Goal: Find specific page/section: Find specific page/section

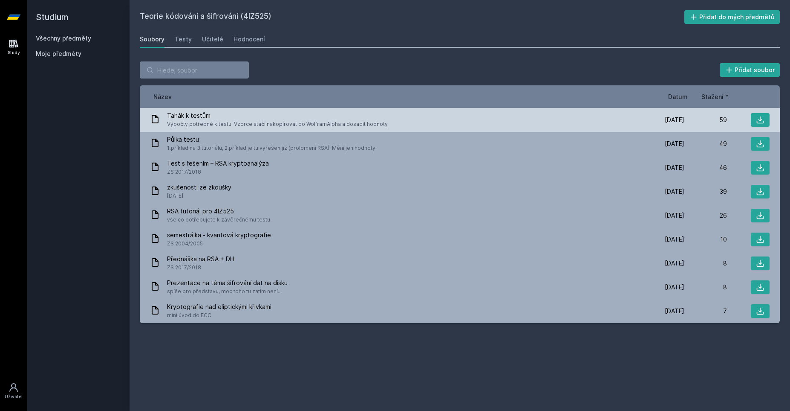
click at [214, 123] on span "Výpočty potřebné k testu. Vzorce stačí nakopírovat do WolframAlpha a dosadit ho…" at bounding box center [277, 124] width 221 height 9
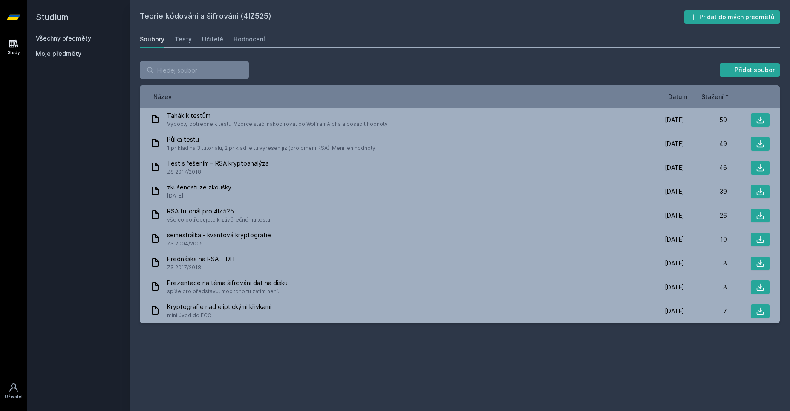
click at [228, 40] on div "Soubory Testy Učitelé Hodnocení" at bounding box center [460, 39] width 640 height 17
click at [234, 39] on div "Hodnocení" at bounding box center [250, 39] width 32 height 9
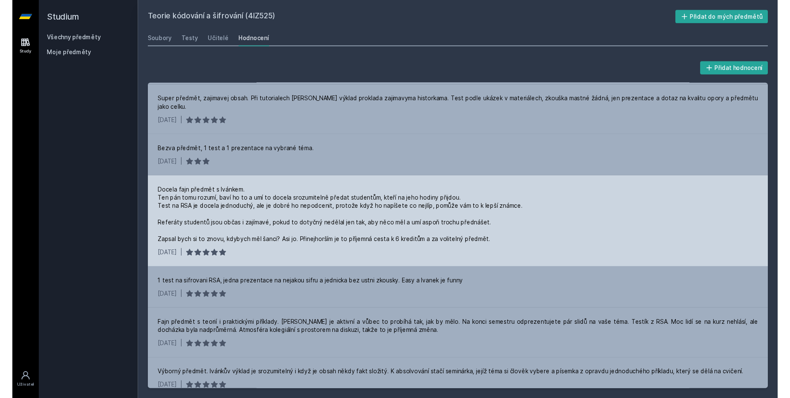
scroll to position [197, 0]
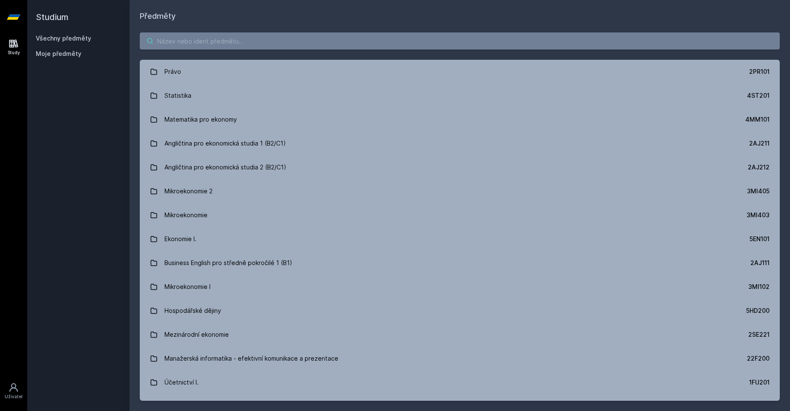
click at [211, 43] on input "search" at bounding box center [460, 40] width 640 height 17
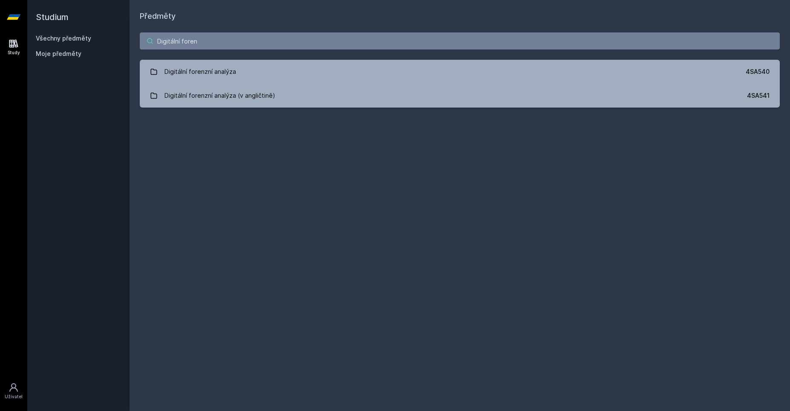
type input "Digitální foren"
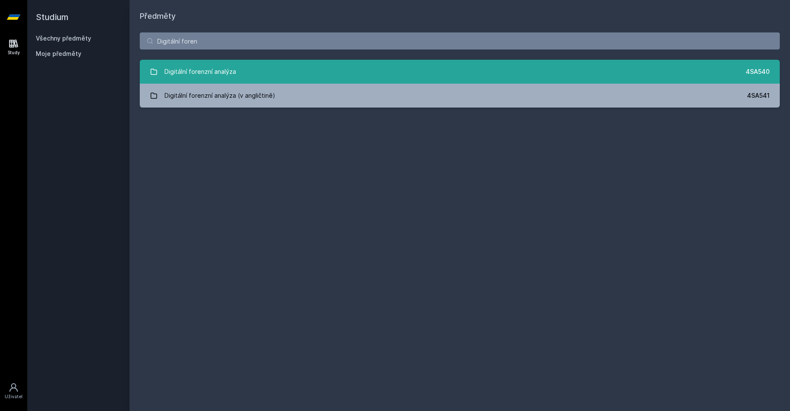
click at [195, 75] on div "Digitální forenzní analýza" at bounding box center [201, 71] width 72 height 17
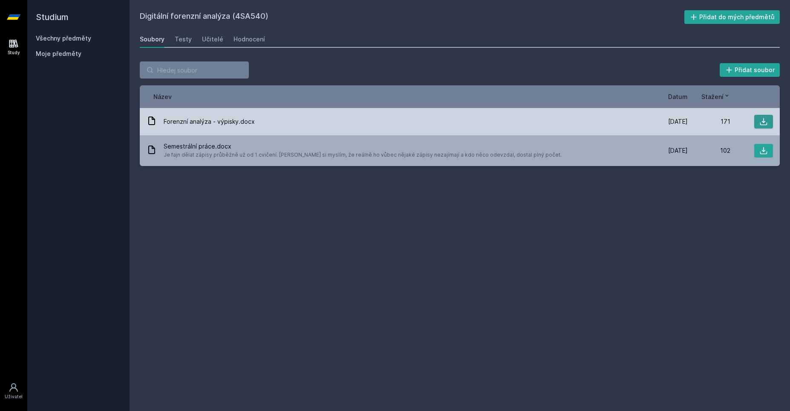
click at [759, 118] on button at bounding box center [764, 122] width 19 height 14
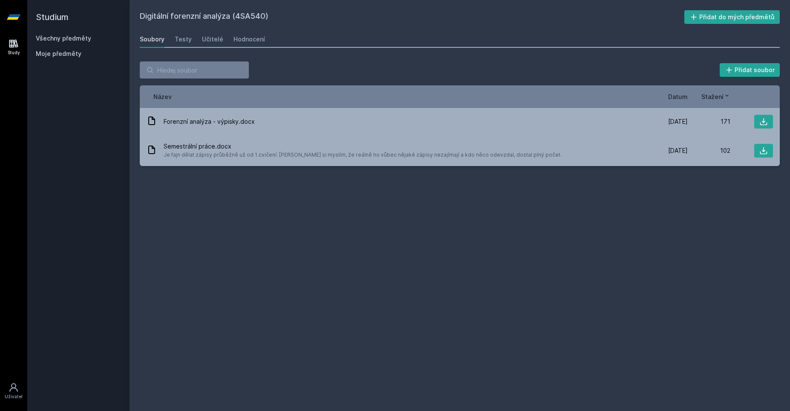
click at [551, 253] on div "Digitální forenzní analýza (4SA540) Přidat do mých předmětů [GEOGRAPHIC_DATA] T…" at bounding box center [460, 205] width 640 height 390
drag, startPoint x: 140, startPoint y: 14, endPoint x: 197, endPoint y: 16, distance: 57.2
click at [197, 17] on div "Digitální forenzní analýza (4SA540) Přidat do mých předmětů [GEOGRAPHIC_DATA] T…" at bounding box center [460, 205] width 661 height 411
click at [204, 14] on h2 "Digitální forenzní analýza (4SA540)" at bounding box center [412, 17] width 545 height 14
drag, startPoint x: 141, startPoint y: 16, endPoint x: 231, endPoint y: 18, distance: 90.4
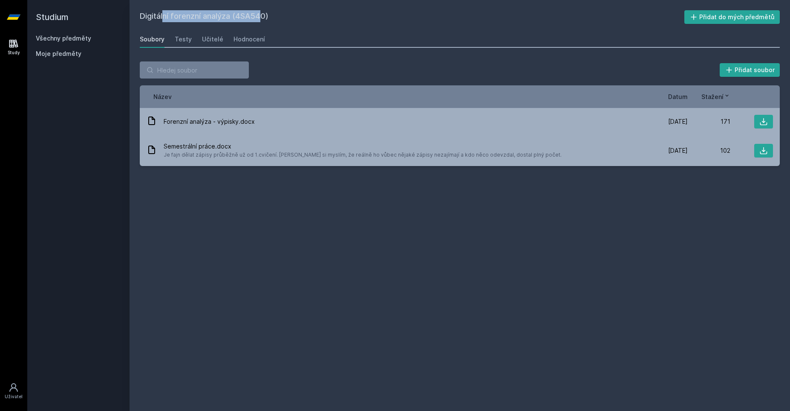
click at [231, 18] on h2 "Digitální forenzní analýza (4SA540)" at bounding box center [412, 17] width 545 height 14
copy h2 "Digitální forenzní analýza"
click at [389, 14] on h2 "Digitální forenzní analýza (4SA540)" at bounding box center [412, 17] width 545 height 14
click at [245, 41] on div "Hodnocení" at bounding box center [250, 39] width 32 height 9
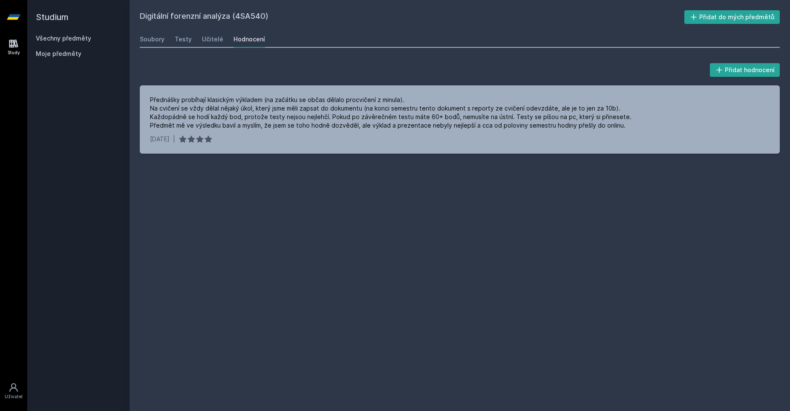
click at [178, 216] on div "Digitální forenzní analýza (4SA540) Přidat do mých předmětů Soubory Testy Učite…" at bounding box center [460, 205] width 640 height 390
